Goal: Task Accomplishment & Management: Complete application form

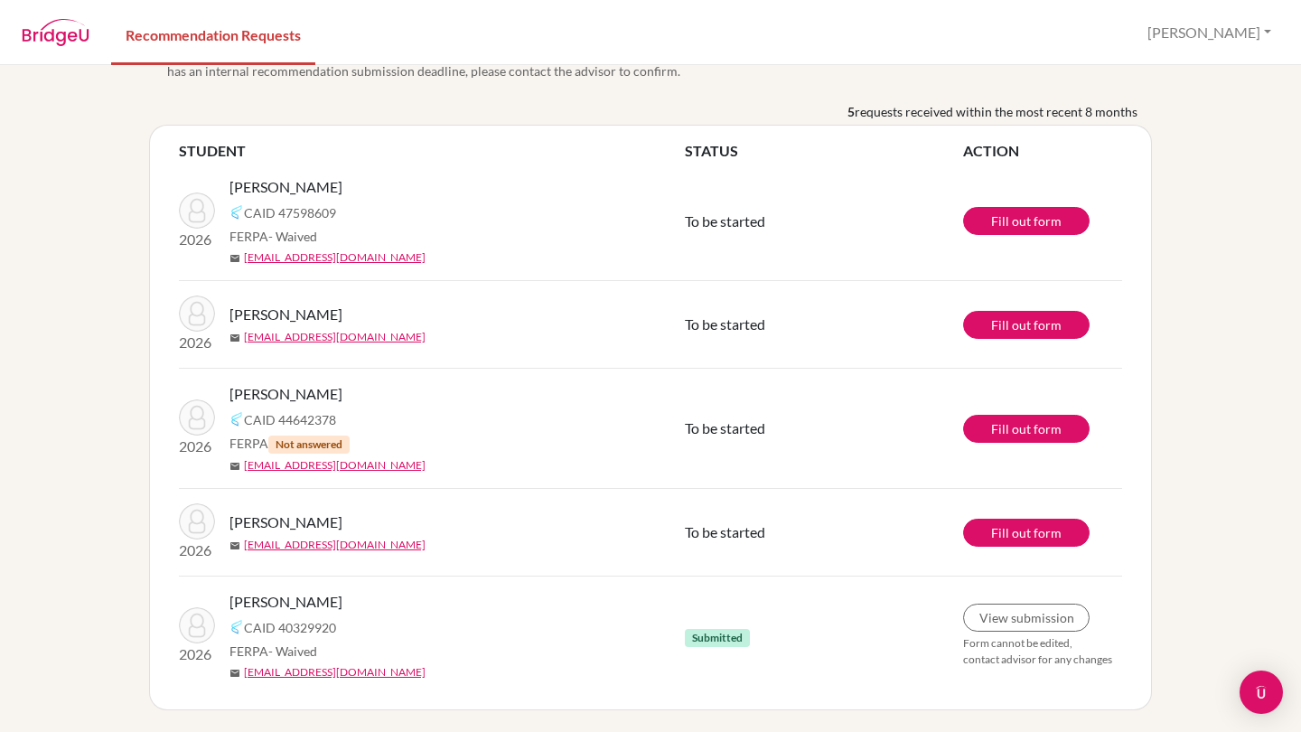
scroll to position [44, 0]
click at [310, 446] on span "Not answered" at bounding box center [308, 444] width 81 height 18
click at [1054, 315] on link "Fill out form" at bounding box center [1026, 325] width 126 height 28
click at [1039, 527] on link "Fill out form" at bounding box center [1026, 533] width 126 height 28
click at [273, 415] on span "CAID 44642378" at bounding box center [290, 419] width 92 height 19
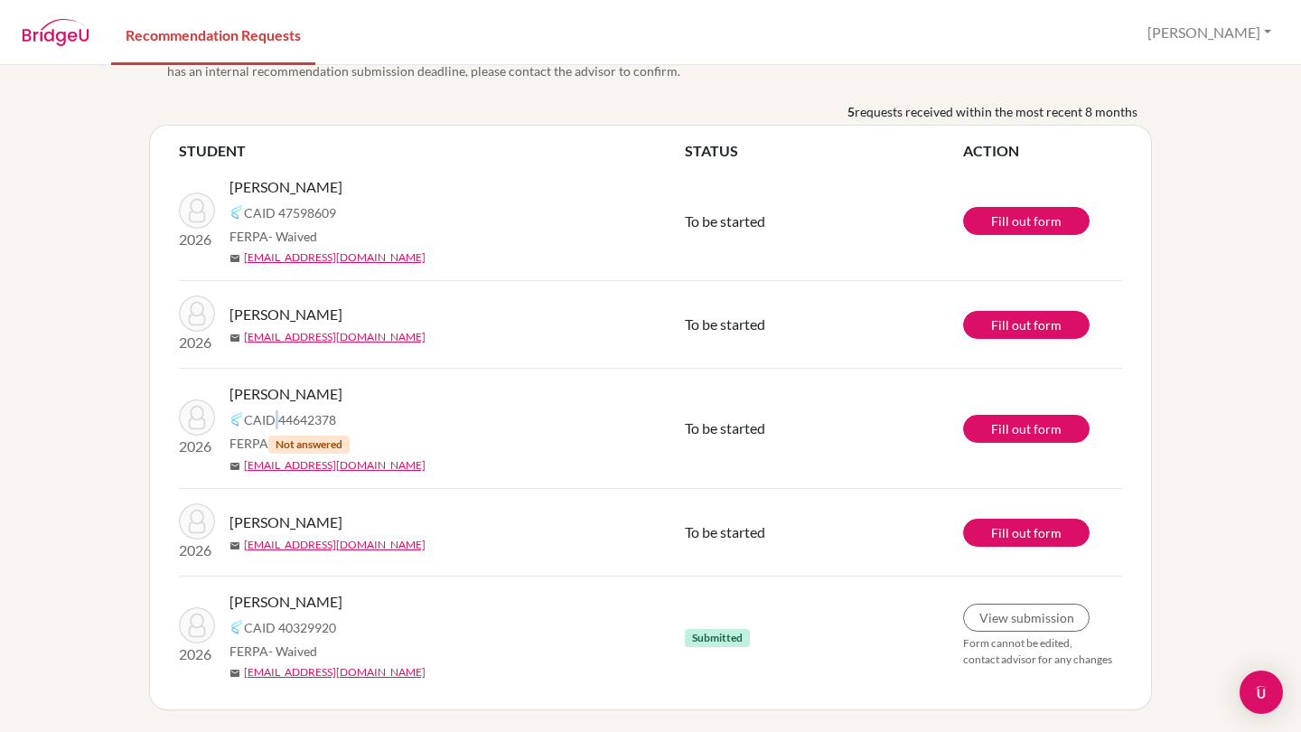
click at [273, 415] on span "CAID 44642378" at bounding box center [290, 419] width 92 height 19
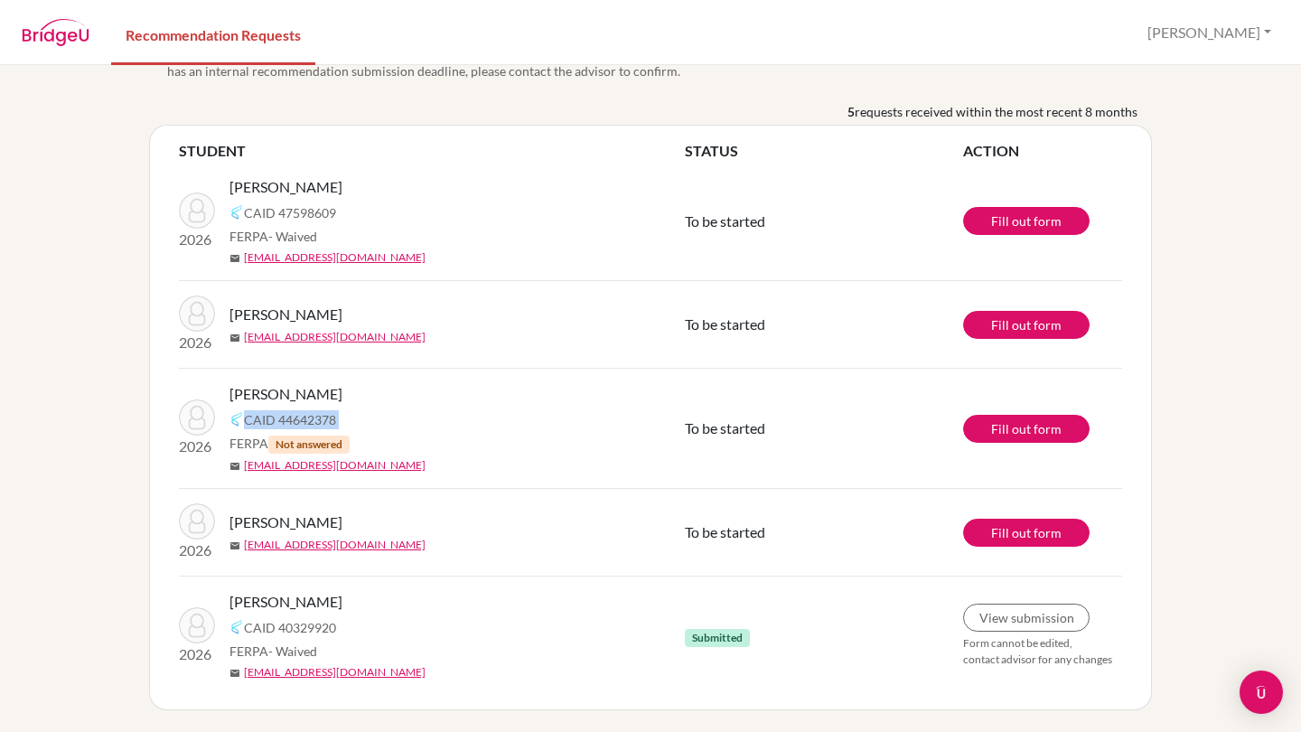
click at [273, 415] on span "CAID 44642378" at bounding box center [290, 419] width 92 height 19
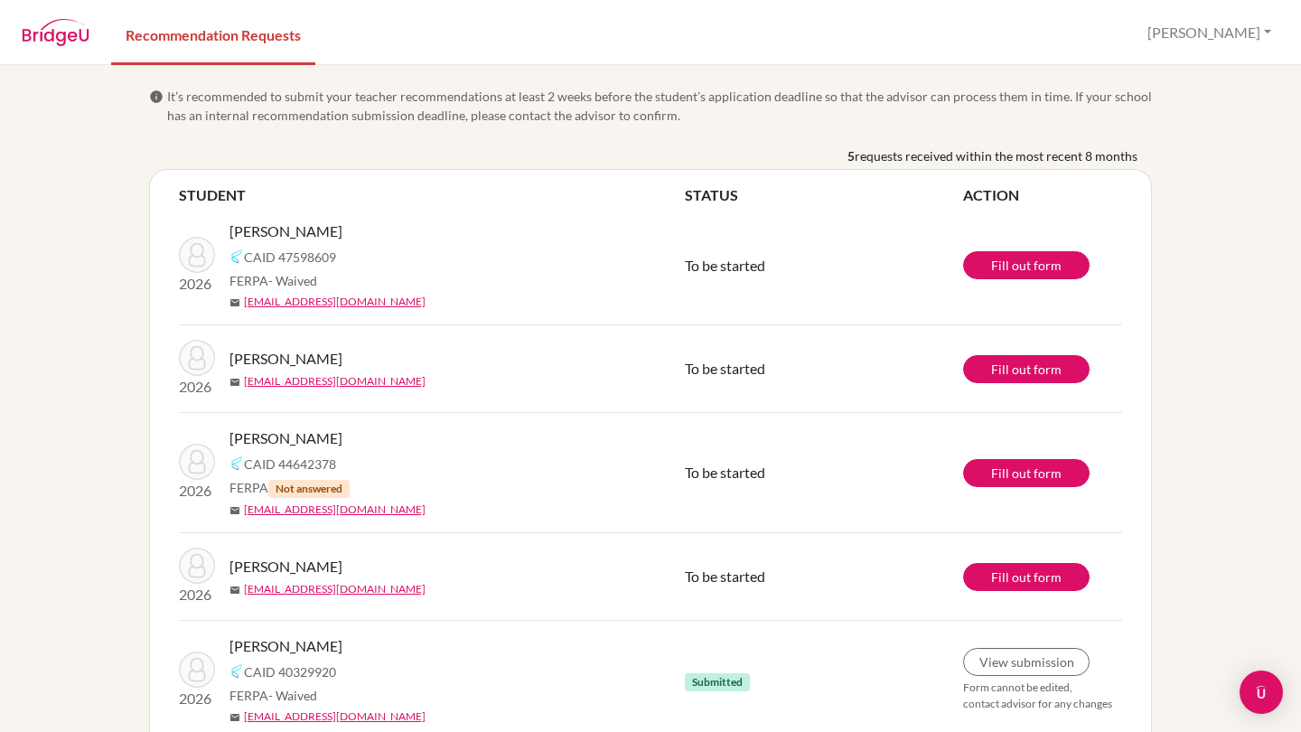
scroll to position [0, 0]
